Goal: Check status: Check status

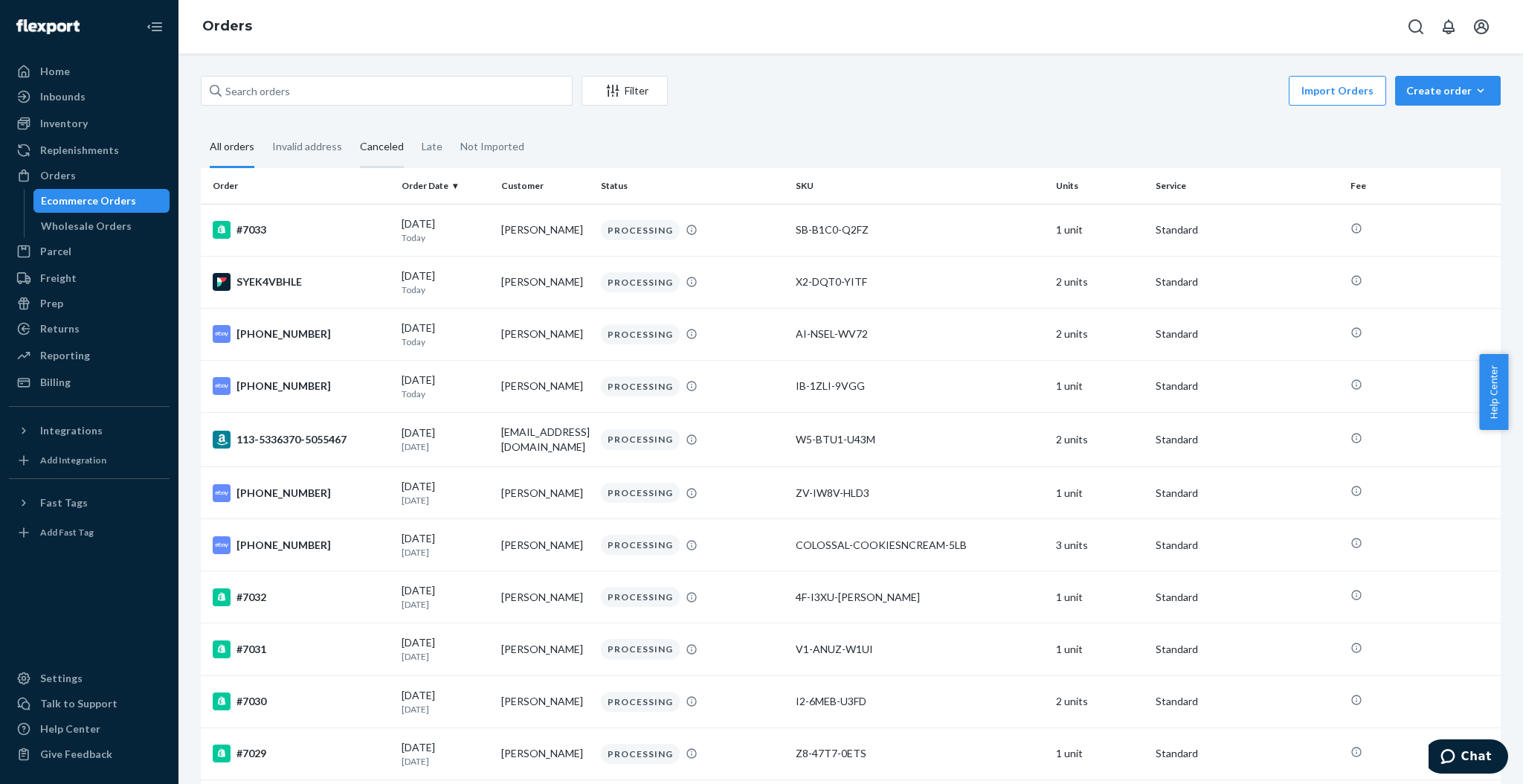
drag, startPoint x: 114, startPoint y: 192, endPoint x: 367, endPoint y: 140, distance: 258.3
click at [114, 192] on div "Ecommerce Orders" at bounding box center [102, 201] width 133 height 21
